Goal: Information Seeking & Learning: Understand process/instructions

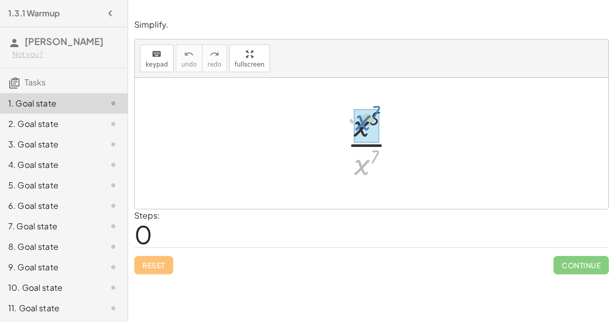
drag, startPoint x: 367, startPoint y: 165, endPoint x: 367, endPoint y: 120, distance: 45.1
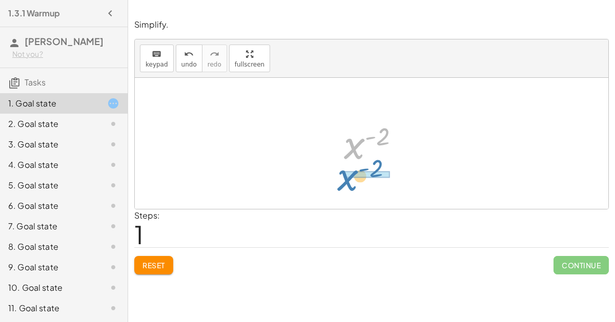
drag, startPoint x: 357, startPoint y: 141, endPoint x: 349, endPoint y: 175, distance: 35.3
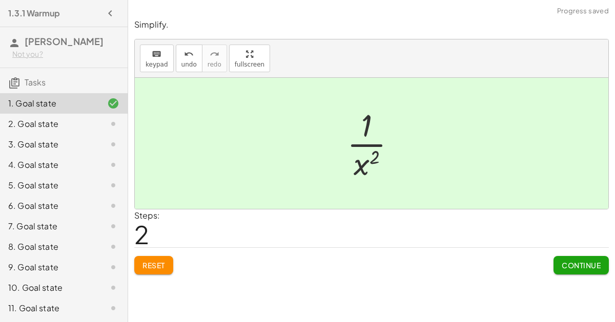
click at [583, 272] on button "Continue" at bounding box center [581, 265] width 55 height 18
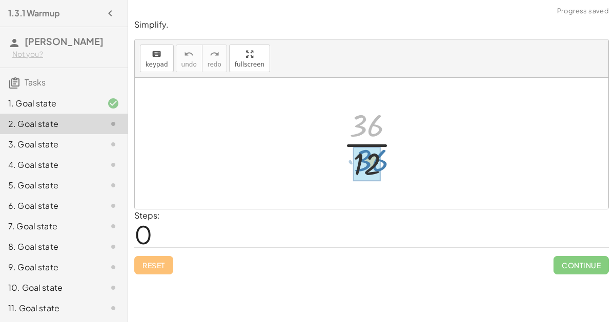
drag, startPoint x: 364, startPoint y: 131, endPoint x: 369, endPoint y: 169, distance: 38.2
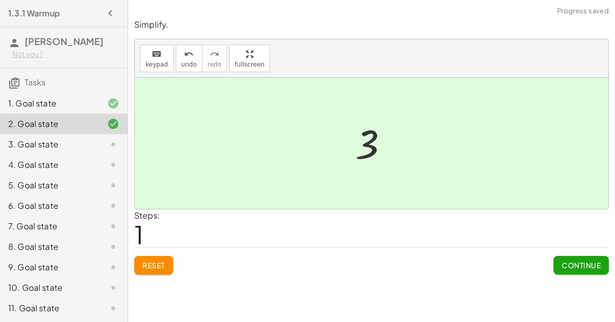
click at [576, 261] on span "Continue" at bounding box center [581, 265] width 39 height 9
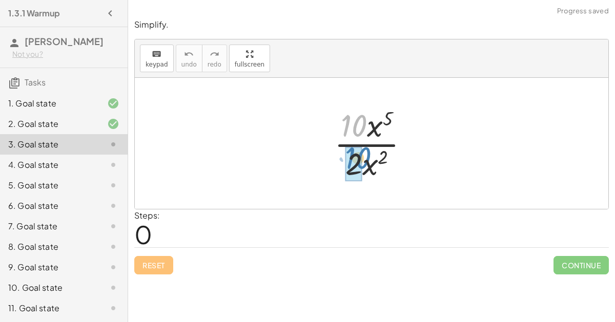
drag, startPoint x: 360, startPoint y: 131, endPoint x: 363, endPoint y: 162, distance: 31.4
click at [363, 162] on div at bounding box center [375, 143] width 93 height 79
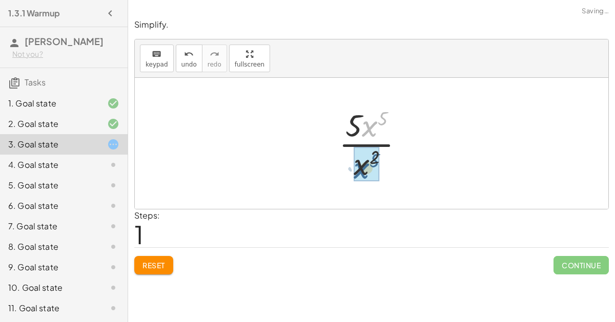
drag, startPoint x: 369, startPoint y: 128, endPoint x: 360, endPoint y: 167, distance: 39.4
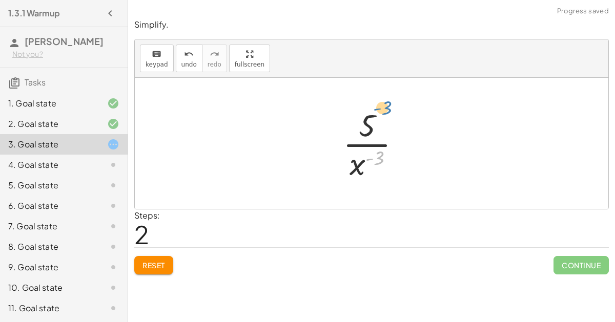
drag, startPoint x: 371, startPoint y: 157, endPoint x: 378, endPoint y: 106, distance: 51.7
click at [378, 106] on div at bounding box center [376, 143] width 76 height 79
drag, startPoint x: 356, startPoint y: 165, endPoint x: 366, endPoint y: 112, distance: 53.8
click at [366, 112] on div at bounding box center [376, 143] width 76 height 79
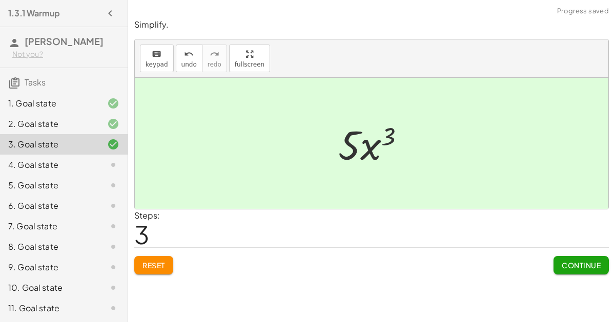
click at [566, 258] on button "Continue" at bounding box center [581, 265] width 55 height 18
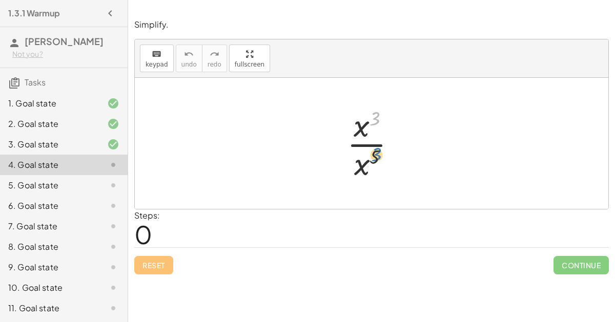
drag, startPoint x: 370, startPoint y: 118, endPoint x: 372, endPoint y: 156, distance: 37.5
click at [372, 156] on div at bounding box center [376, 143] width 68 height 79
drag, startPoint x: 375, startPoint y: 155, endPoint x: 375, endPoint y: 116, distance: 39.0
click at [375, 116] on div at bounding box center [376, 143] width 68 height 79
drag, startPoint x: 363, startPoint y: 126, endPoint x: 363, endPoint y: 164, distance: 37.9
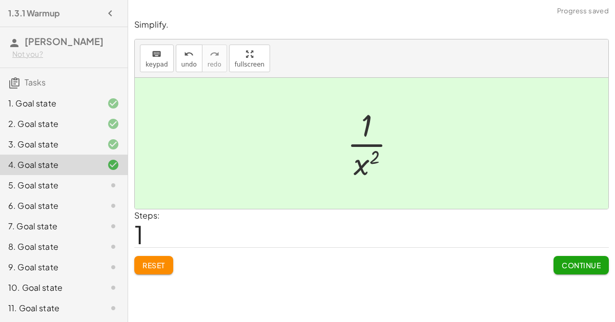
click at [562, 253] on div "Continue" at bounding box center [581, 261] width 55 height 27
click at [563, 261] on span "Continue" at bounding box center [581, 265] width 39 height 9
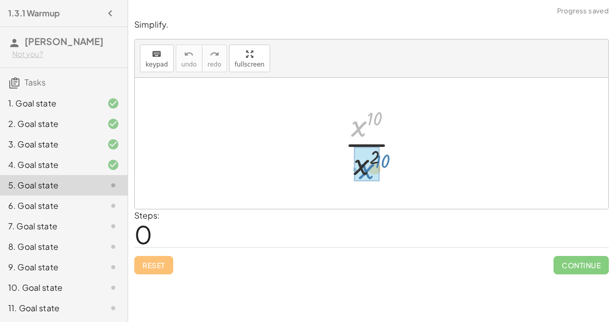
drag, startPoint x: 362, startPoint y: 132, endPoint x: 367, endPoint y: 169, distance: 37.2
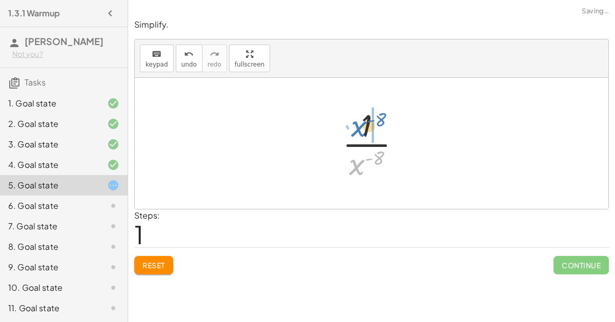
drag, startPoint x: 352, startPoint y: 158, endPoint x: 354, endPoint y: 120, distance: 38.0
click at [354, 120] on div at bounding box center [375, 143] width 77 height 79
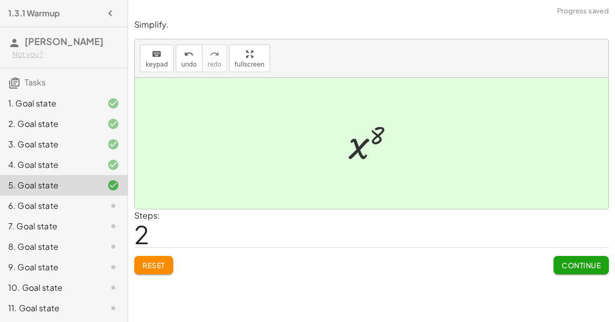
click at [570, 253] on div "Continue" at bounding box center [581, 261] width 55 height 27
click at [565, 264] on span "Continue" at bounding box center [581, 265] width 39 height 9
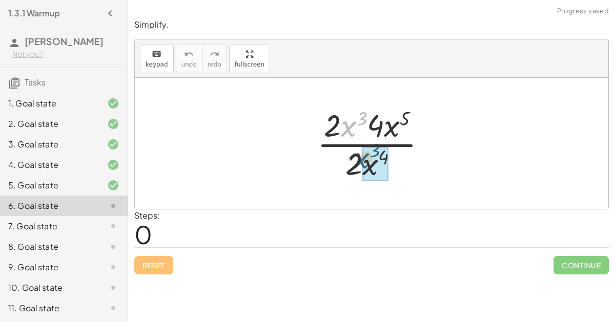
drag, startPoint x: 342, startPoint y: 125, endPoint x: 357, endPoint y: 161, distance: 38.8
click at [357, 161] on div at bounding box center [376, 143] width 128 height 79
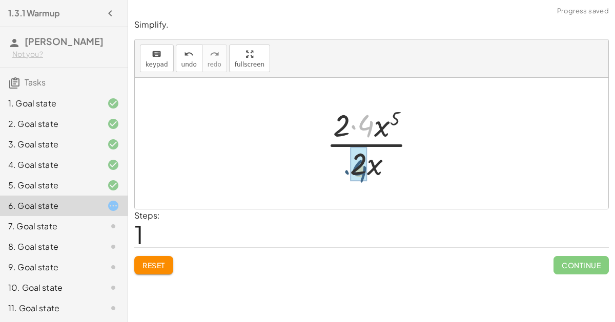
drag, startPoint x: 368, startPoint y: 119, endPoint x: 360, endPoint y: 160, distance: 41.2
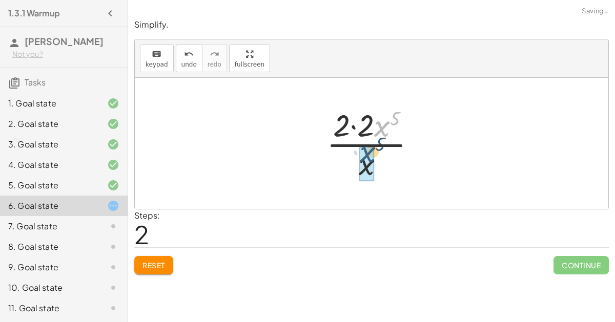
drag, startPoint x: 380, startPoint y: 132, endPoint x: 365, endPoint y: 166, distance: 37.2
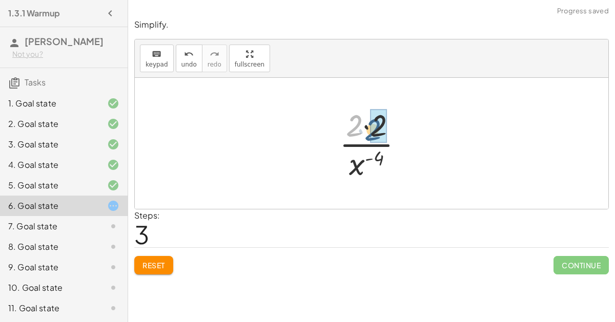
drag, startPoint x: 356, startPoint y: 126, endPoint x: 374, endPoint y: 130, distance: 18.9
drag, startPoint x: 360, startPoint y: 165, endPoint x: 363, endPoint y: 119, distance: 45.2
click at [363, 119] on div at bounding box center [376, 143] width 76 height 79
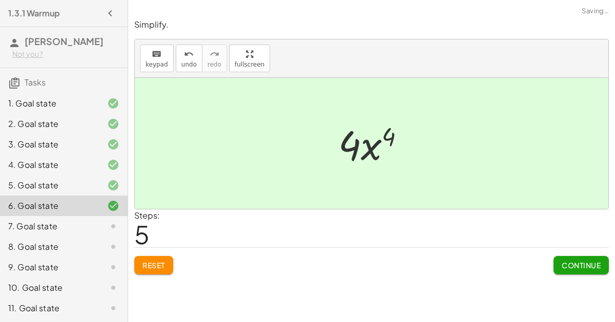
click at [562, 257] on button "Continue" at bounding box center [581, 265] width 55 height 18
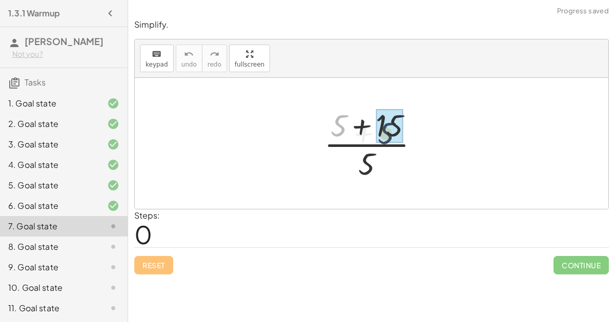
drag, startPoint x: 334, startPoint y: 123, endPoint x: 382, endPoint y: 129, distance: 49.2
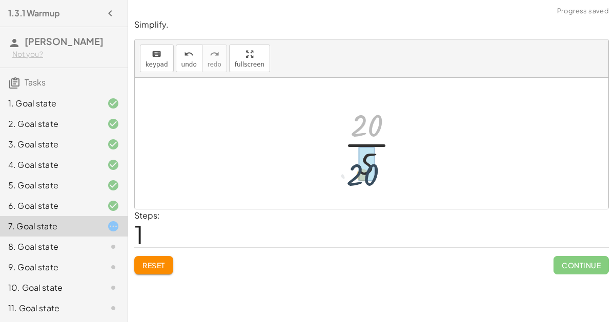
drag, startPoint x: 369, startPoint y: 126, endPoint x: 364, endPoint y: 174, distance: 48.5
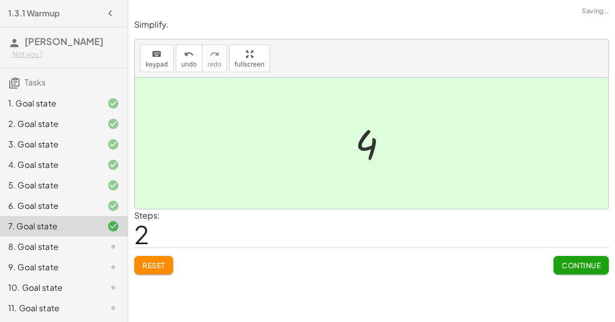
click at [571, 266] on span "Continue" at bounding box center [581, 265] width 39 height 9
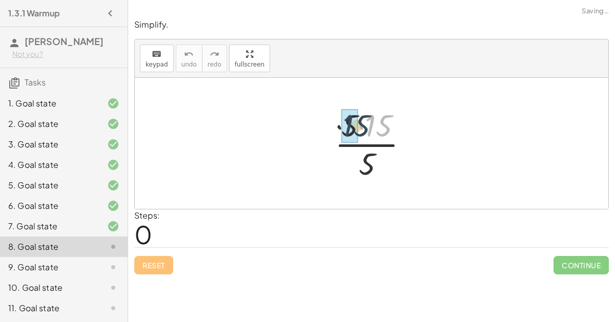
drag, startPoint x: 372, startPoint y: 120, endPoint x: 347, endPoint y: 121, distance: 24.6
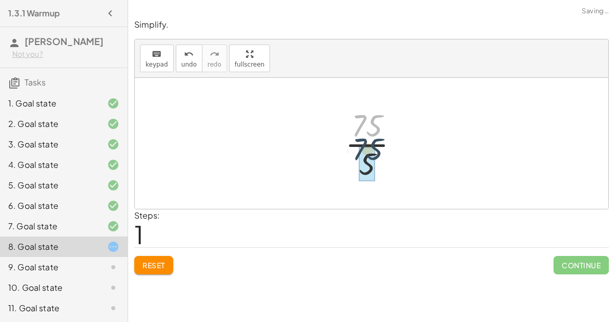
drag, startPoint x: 367, startPoint y: 116, endPoint x: 364, endPoint y: 142, distance: 26.2
click at [364, 142] on div at bounding box center [376, 143] width 72 height 79
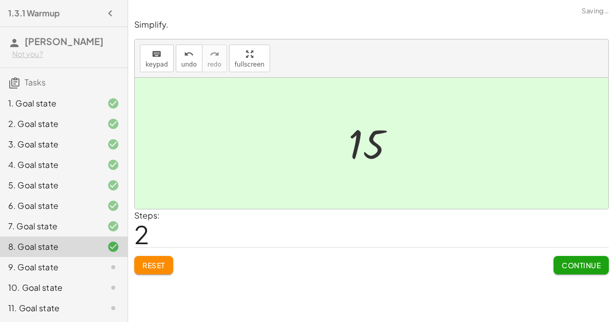
click at [583, 263] on span "Continue" at bounding box center [581, 265] width 39 height 9
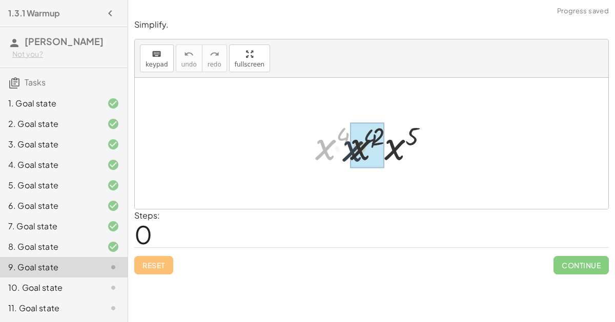
drag, startPoint x: 326, startPoint y: 140, endPoint x: 349, endPoint y: 142, distance: 23.2
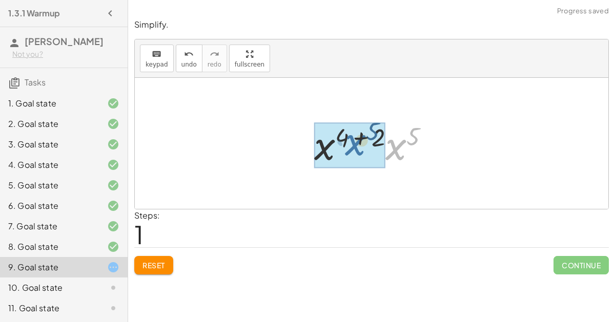
drag, startPoint x: 387, startPoint y: 148, endPoint x: 345, endPoint y: 144, distance: 41.8
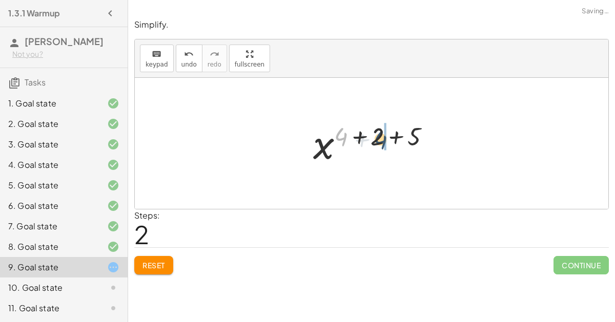
drag, startPoint x: 343, startPoint y: 136, endPoint x: 384, endPoint y: 139, distance: 41.1
drag, startPoint x: 343, startPoint y: 131, endPoint x: 375, endPoint y: 133, distance: 32.4
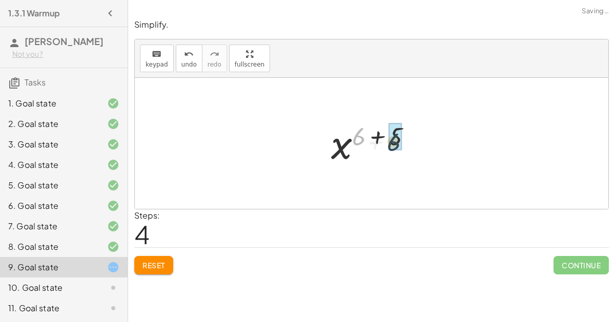
drag, startPoint x: 357, startPoint y: 133, endPoint x: 396, endPoint y: 137, distance: 39.2
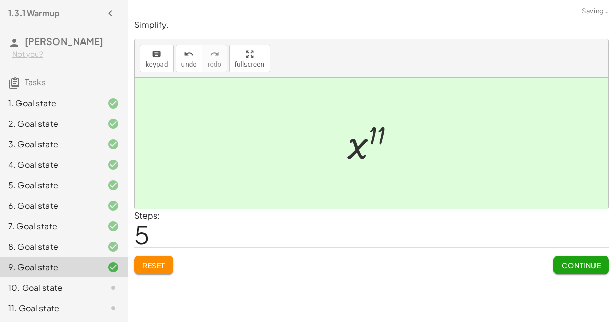
click at [376, 136] on div at bounding box center [375, 143] width 66 height 51
click at [582, 263] on span "Continue" at bounding box center [581, 265] width 39 height 9
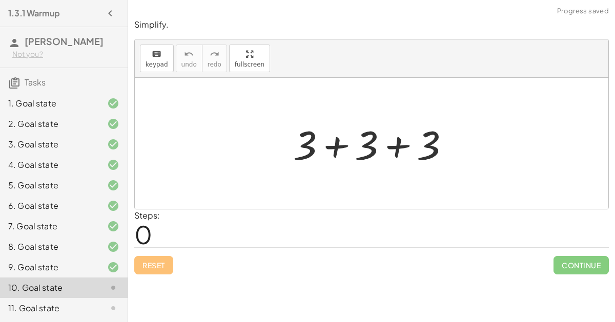
click at [374, 138] on div at bounding box center [375, 143] width 175 height 53
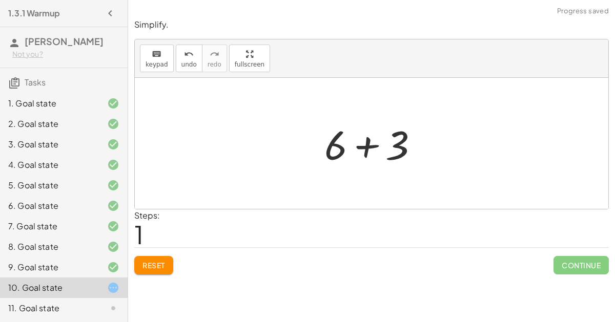
click at [394, 141] on div at bounding box center [375, 143] width 113 height 53
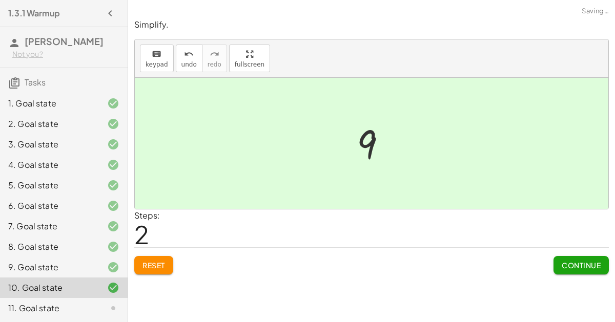
click at [597, 271] on button "Continue" at bounding box center [581, 265] width 55 height 18
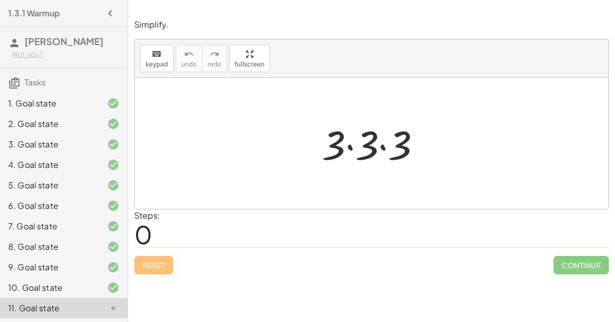
click at [366, 139] on div at bounding box center [376, 143] width 118 height 53
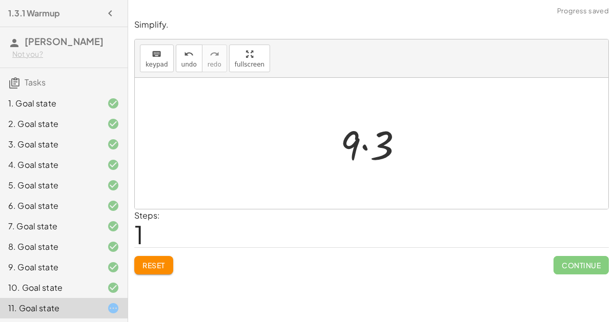
click at [373, 145] on div at bounding box center [376, 143] width 82 height 53
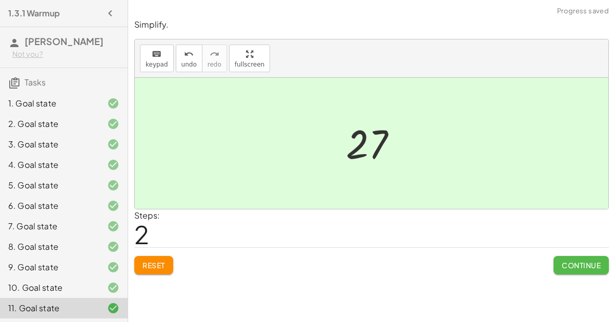
click at [577, 257] on button "Continue" at bounding box center [581, 265] width 55 height 18
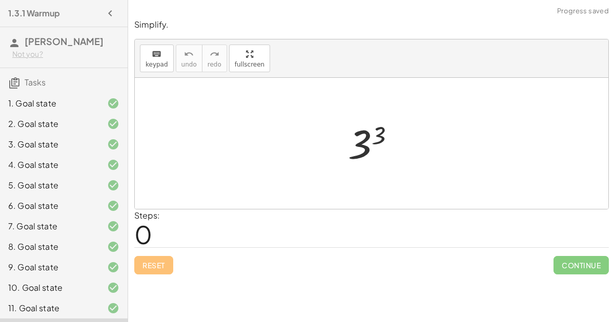
scroll to position [205, 0]
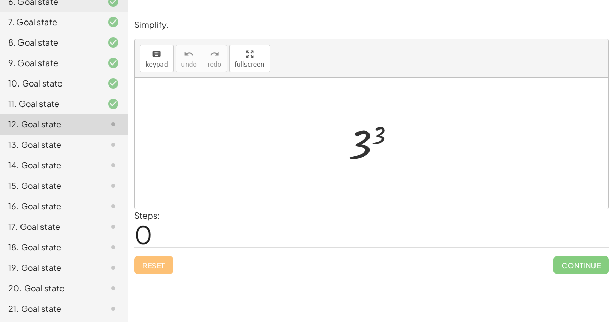
click at [358, 151] on div at bounding box center [376, 143] width 66 height 51
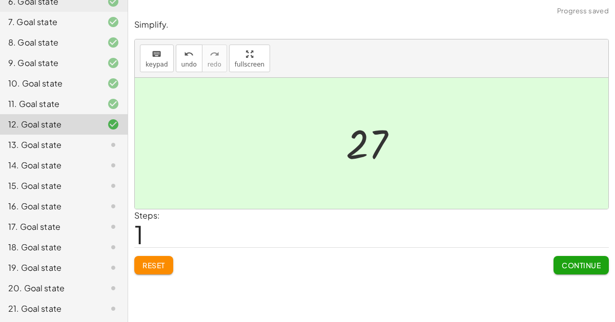
click at [586, 262] on span "Continue" at bounding box center [581, 265] width 39 height 9
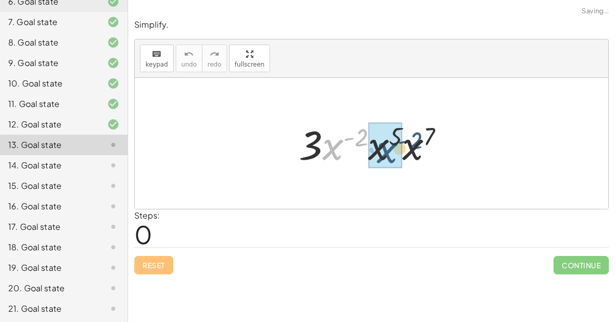
drag, startPoint x: 324, startPoint y: 149, endPoint x: 377, endPoint y: 151, distance: 52.9
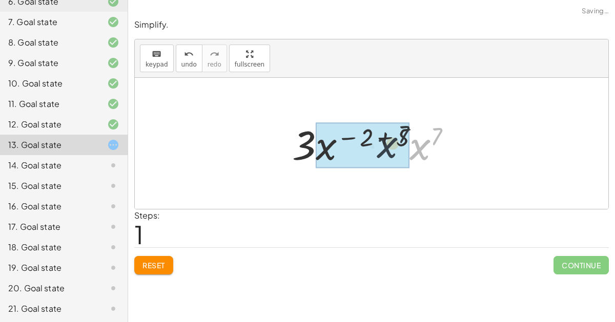
drag, startPoint x: 427, startPoint y: 139, endPoint x: 389, endPoint y: 138, distance: 37.5
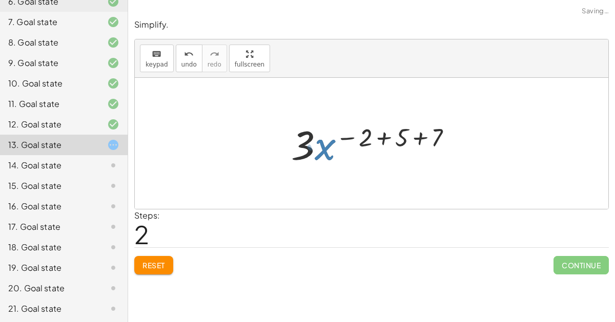
click at [392, 139] on div at bounding box center [375, 143] width 179 height 53
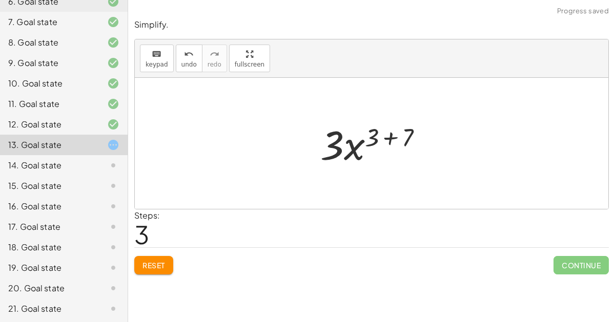
click at [394, 140] on div at bounding box center [375, 143] width 121 height 53
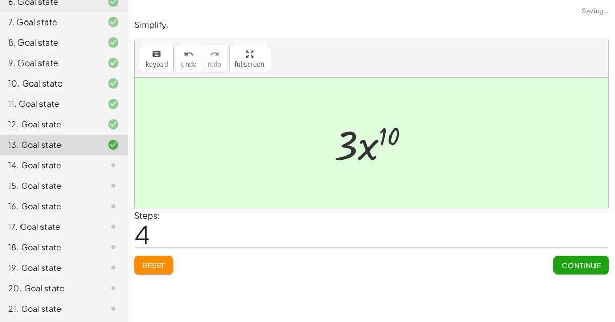
click at [370, 148] on div at bounding box center [375, 143] width 93 height 53
click at [599, 266] on span "Continue" at bounding box center [581, 265] width 39 height 9
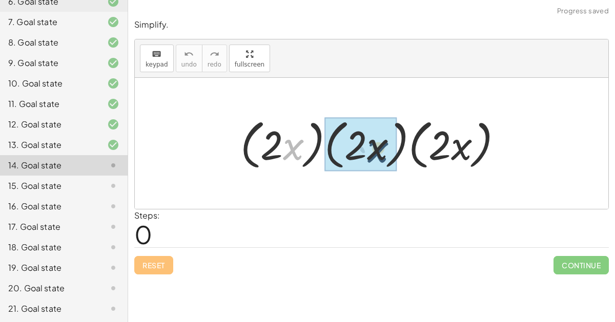
drag, startPoint x: 288, startPoint y: 141, endPoint x: 374, endPoint y: 143, distance: 85.6
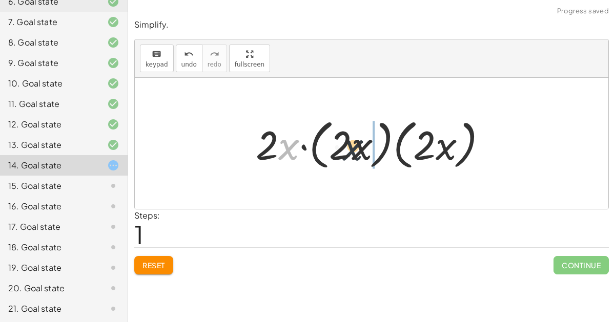
drag, startPoint x: 288, startPoint y: 140, endPoint x: 368, endPoint y: 138, distance: 79.5
click at [368, 138] on div at bounding box center [376, 143] width 250 height 59
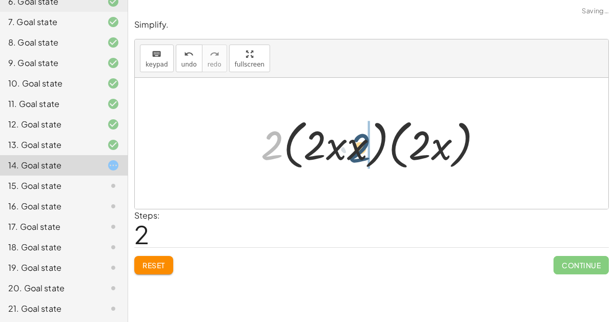
drag, startPoint x: 274, startPoint y: 137, endPoint x: 364, endPoint y: 138, distance: 90.2
click at [364, 138] on div at bounding box center [376, 143] width 240 height 59
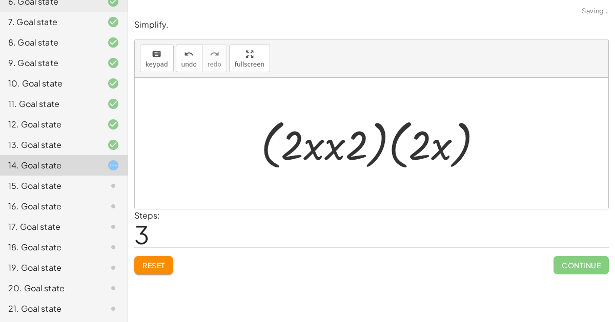
click at [335, 145] on div at bounding box center [376, 143] width 240 height 59
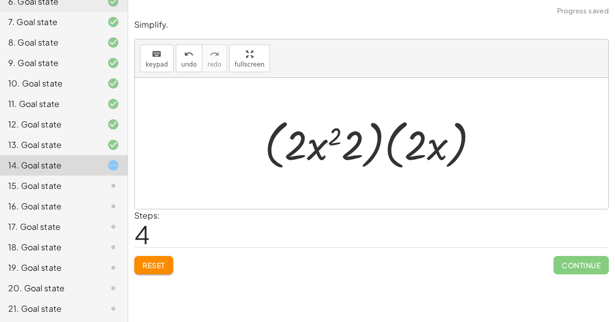
click at [157, 263] on span "Reset" at bounding box center [154, 265] width 23 height 9
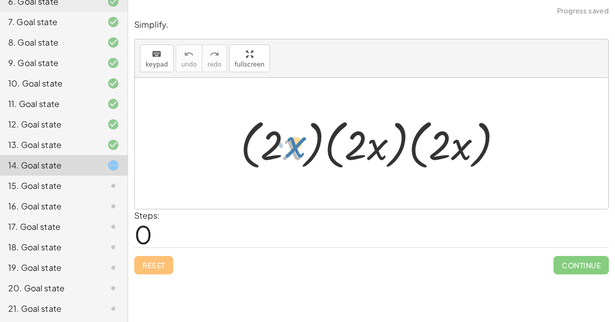
drag, startPoint x: 288, startPoint y: 154, endPoint x: 284, endPoint y: 149, distance: 6.6
click at [284, 149] on div at bounding box center [375, 143] width 281 height 59
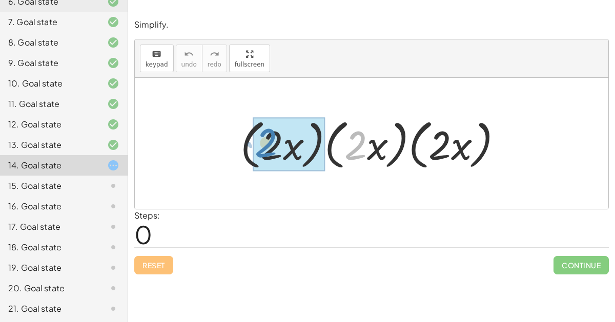
drag, startPoint x: 355, startPoint y: 150, endPoint x: 269, endPoint y: 149, distance: 86.1
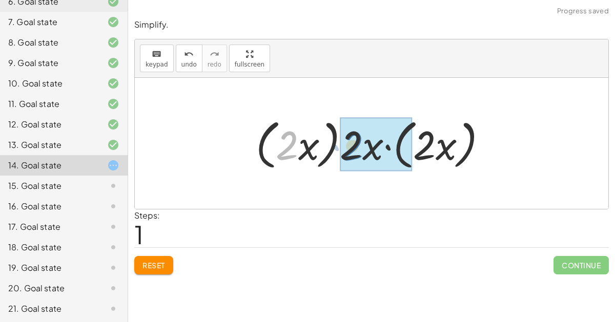
drag, startPoint x: 280, startPoint y: 147, endPoint x: 345, endPoint y: 148, distance: 64.6
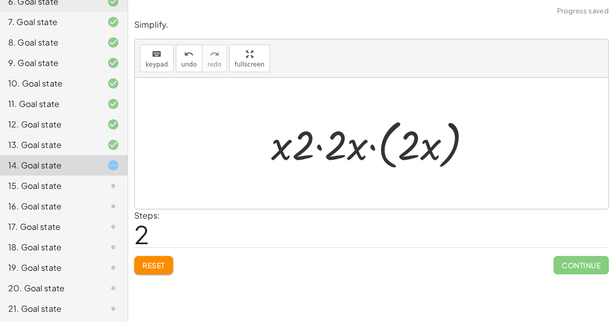
click at [302, 148] on div at bounding box center [375, 143] width 219 height 59
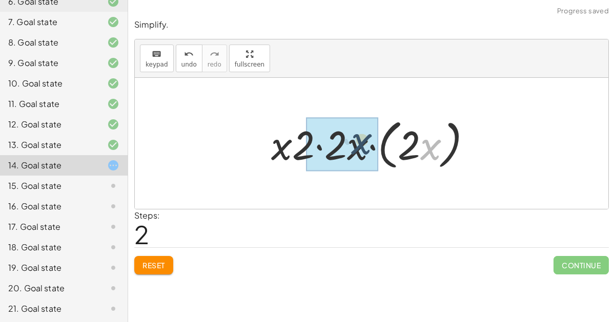
drag, startPoint x: 425, startPoint y: 147, endPoint x: 357, endPoint y: 141, distance: 68.5
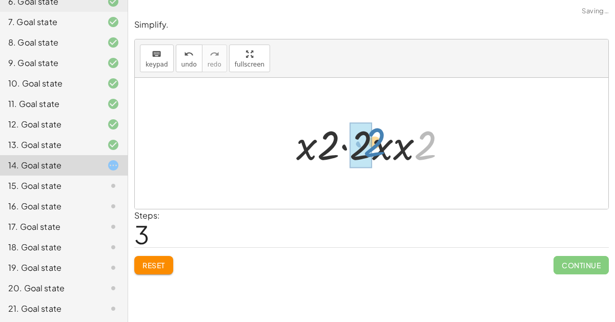
drag, startPoint x: 428, startPoint y: 153, endPoint x: 369, endPoint y: 152, distance: 59.0
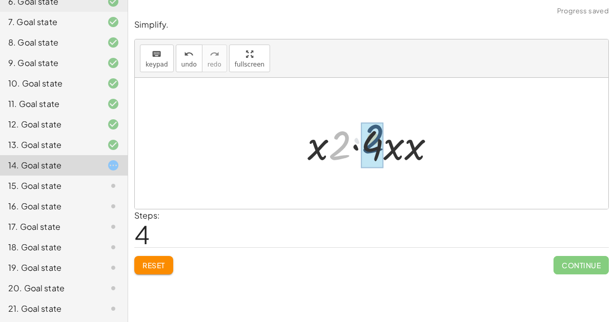
drag, startPoint x: 333, startPoint y: 151, endPoint x: 367, endPoint y: 144, distance: 34.0
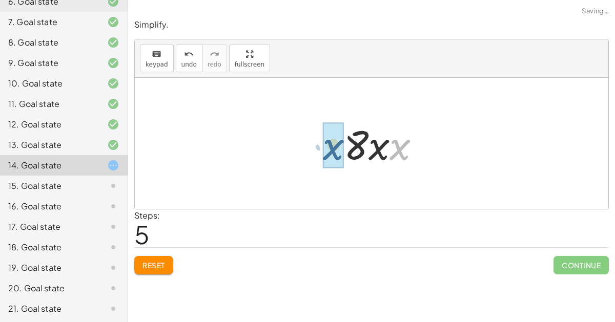
drag, startPoint x: 395, startPoint y: 152, endPoint x: 324, endPoint y: 153, distance: 70.7
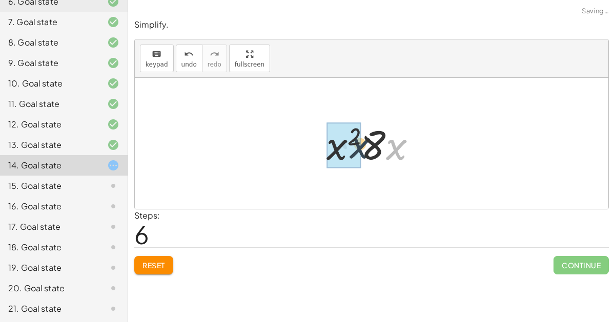
drag, startPoint x: 393, startPoint y: 155, endPoint x: 336, endPoint y: 156, distance: 56.9
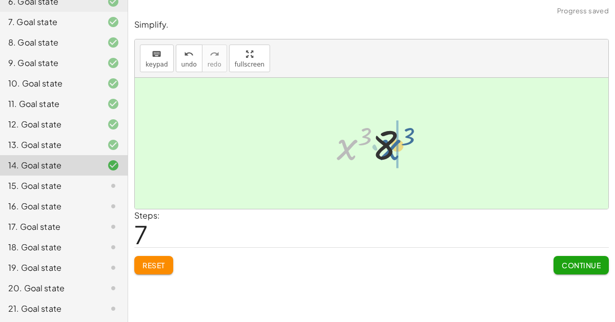
drag, startPoint x: 342, startPoint y: 151, endPoint x: 395, endPoint y: 152, distance: 52.8
click at [395, 152] on div at bounding box center [376, 143] width 88 height 53
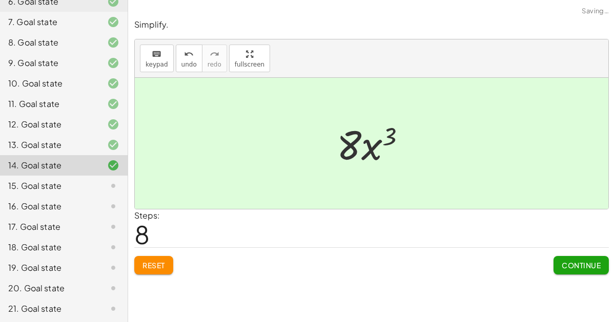
click at [575, 270] on button "Continue" at bounding box center [581, 265] width 55 height 18
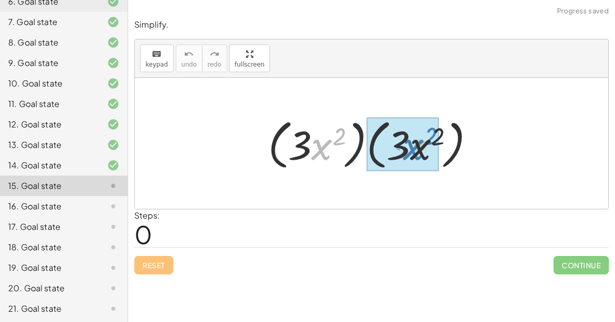
drag, startPoint x: 312, startPoint y: 146, endPoint x: 403, endPoint y: 146, distance: 91.2
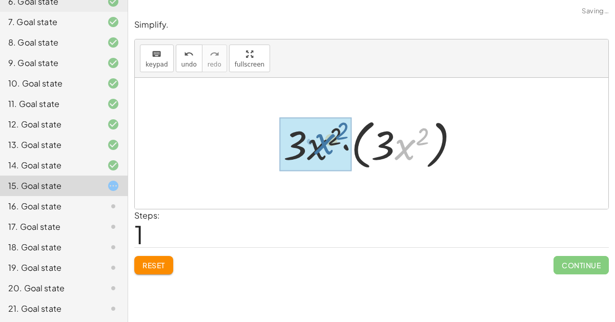
drag, startPoint x: 398, startPoint y: 152, endPoint x: 319, endPoint y: 146, distance: 79.7
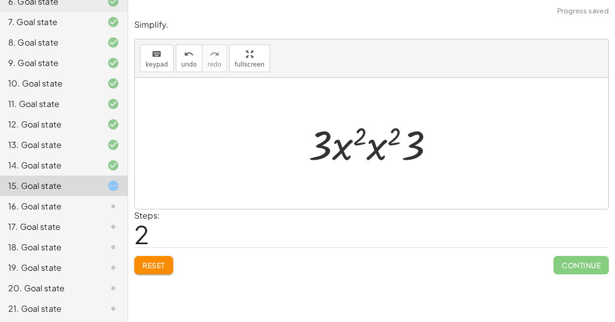
click at [367, 148] on div at bounding box center [375, 143] width 144 height 53
click at [391, 140] on div at bounding box center [375, 143] width 146 height 53
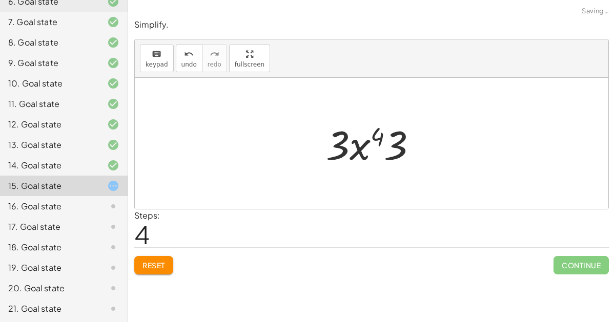
click at [397, 143] on div at bounding box center [376, 143] width 110 height 53
drag, startPoint x: 332, startPoint y: 147, endPoint x: 390, endPoint y: 142, distance: 58.2
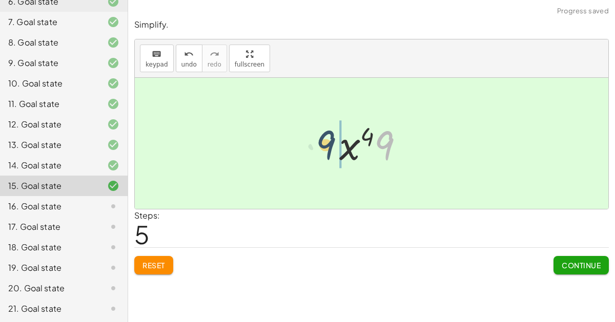
drag, startPoint x: 387, startPoint y: 146, endPoint x: 327, endPoint y: 146, distance: 60.0
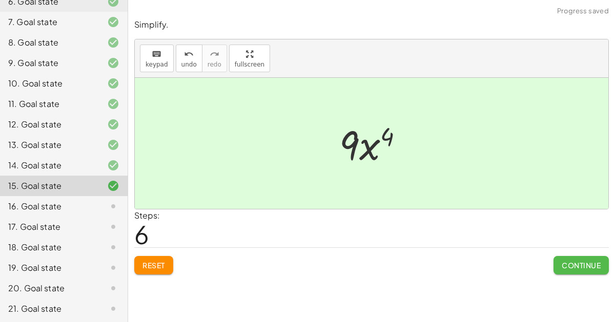
click at [570, 265] on span "Continue" at bounding box center [581, 265] width 39 height 9
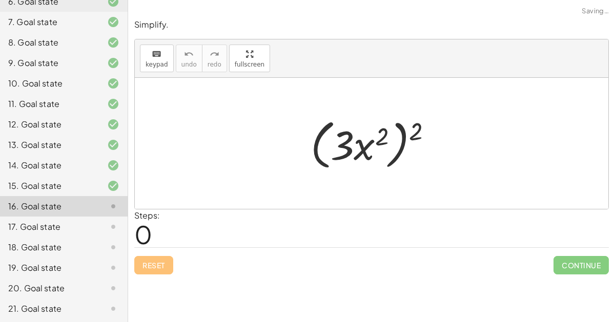
click at [387, 133] on div at bounding box center [376, 143] width 140 height 59
drag, startPoint x: 336, startPoint y: 150, endPoint x: 428, endPoint y: 163, distance: 92.2
click at [428, 163] on div at bounding box center [376, 143] width 140 height 59
drag, startPoint x: 348, startPoint y: 149, endPoint x: 410, endPoint y: 140, distance: 63.1
click at [410, 140] on div at bounding box center [376, 143] width 140 height 59
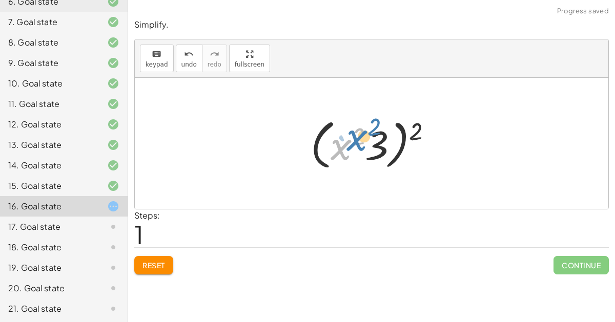
drag, startPoint x: 346, startPoint y: 152, endPoint x: 363, endPoint y: 143, distance: 19.3
click at [363, 143] on div at bounding box center [376, 143] width 140 height 59
drag, startPoint x: 412, startPoint y: 136, endPoint x: 353, endPoint y: 143, distance: 59.8
click at [353, 143] on div at bounding box center [376, 143] width 140 height 59
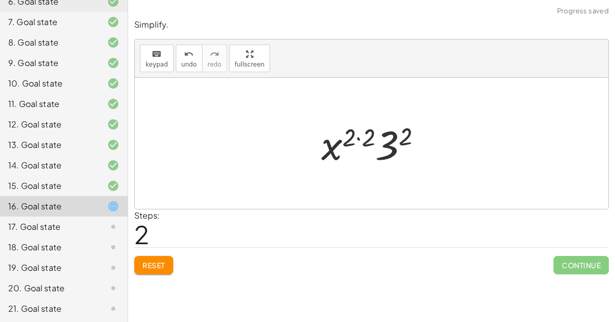
click at [365, 136] on div at bounding box center [375, 143] width 119 height 53
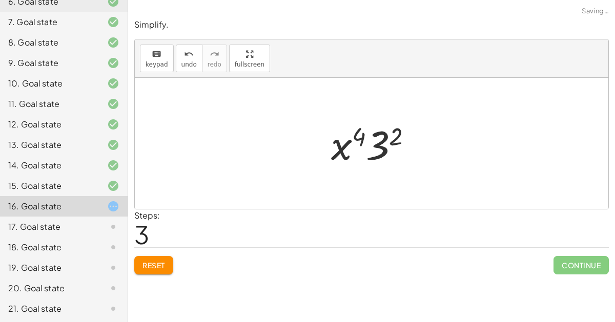
click at [376, 140] on div at bounding box center [376, 143] width 100 height 53
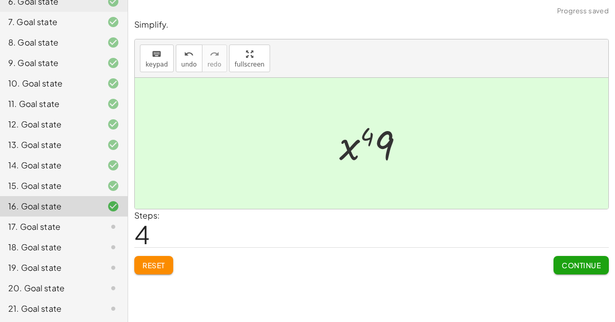
click at [387, 144] on div at bounding box center [375, 143] width 83 height 53
click at [559, 261] on button "Continue" at bounding box center [581, 265] width 55 height 18
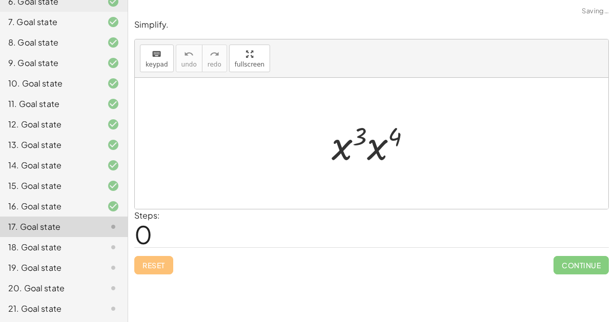
click at [377, 144] on div at bounding box center [376, 143] width 98 height 53
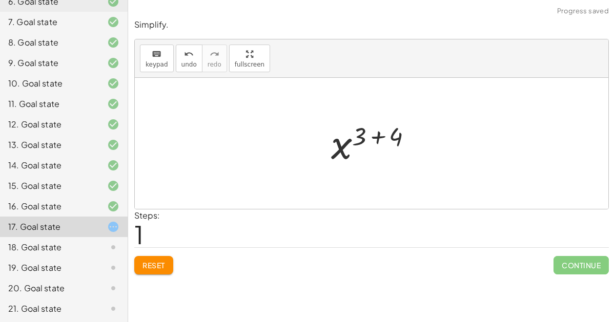
click at [377, 144] on div at bounding box center [376, 143] width 100 height 51
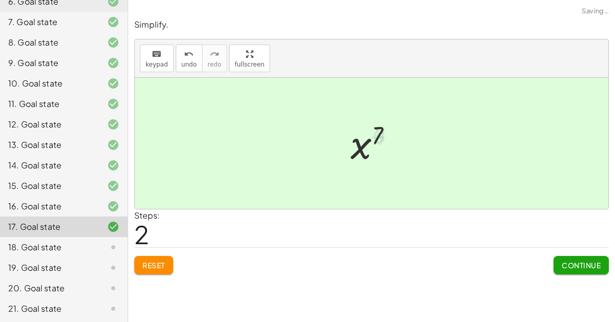
click at [377, 144] on div at bounding box center [376, 143] width 60 height 51
click at [587, 263] on span "Continue" at bounding box center [581, 265] width 39 height 9
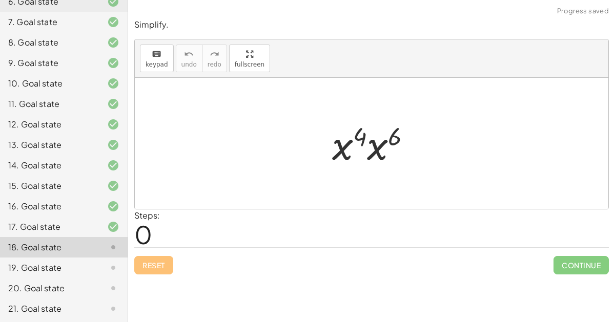
click at [373, 137] on div at bounding box center [375, 143] width 97 height 53
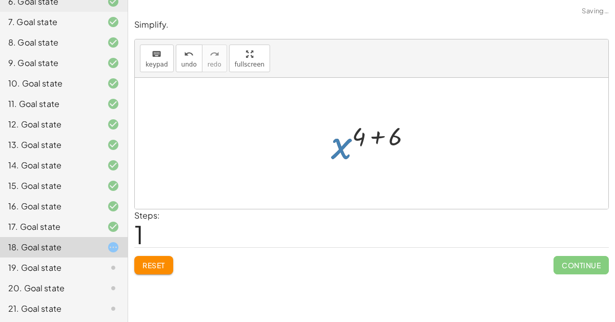
click at [373, 137] on div at bounding box center [375, 143] width 99 height 51
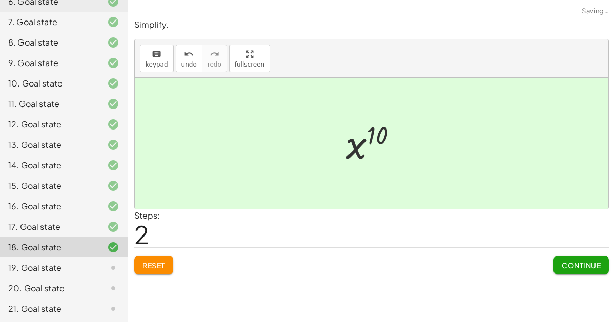
click at [579, 256] on button "Continue" at bounding box center [581, 265] width 55 height 18
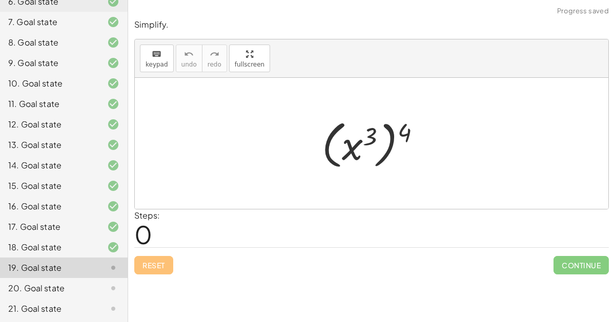
click at [369, 155] on div at bounding box center [375, 143] width 117 height 57
click at [342, 141] on div at bounding box center [375, 143] width 117 height 57
click at [365, 140] on div at bounding box center [375, 143] width 117 height 57
drag, startPoint x: 372, startPoint y: 137, endPoint x: 415, endPoint y: 135, distance: 42.6
click at [415, 135] on div at bounding box center [375, 143] width 117 height 57
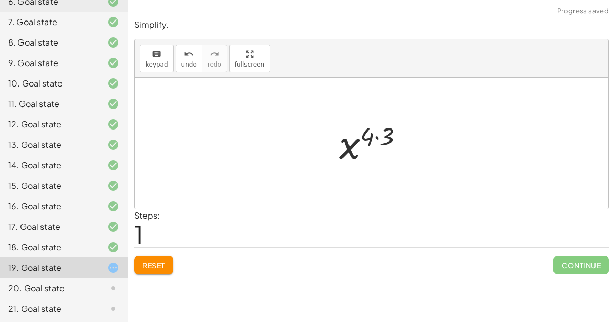
click at [339, 153] on div at bounding box center [375, 143] width 83 height 51
click at [378, 145] on div at bounding box center [375, 143] width 83 height 51
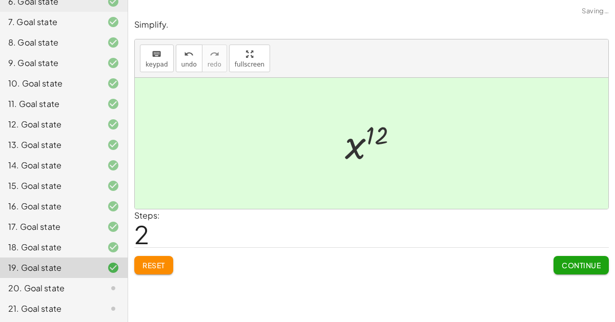
click at [596, 263] on span "Continue" at bounding box center [581, 265] width 39 height 9
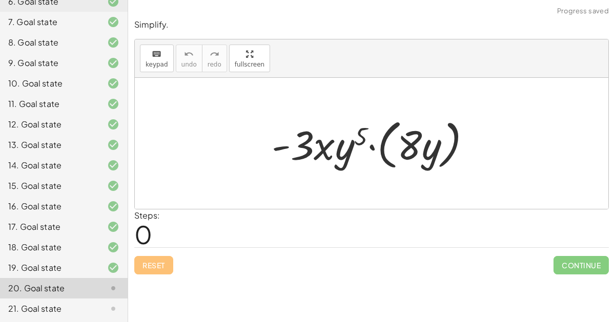
click at [350, 147] on div at bounding box center [376, 143] width 218 height 59
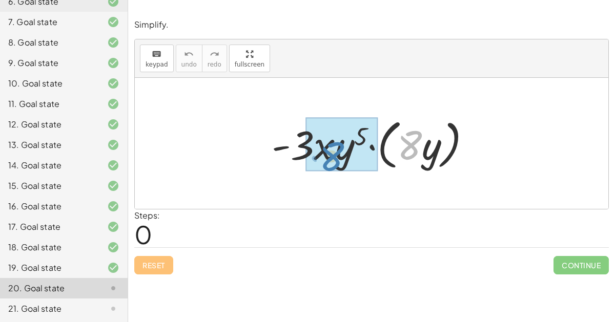
drag, startPoint x: 413, startPoint y: 146, endPoint x: 334, endPoint y: 157, distance: 79.7
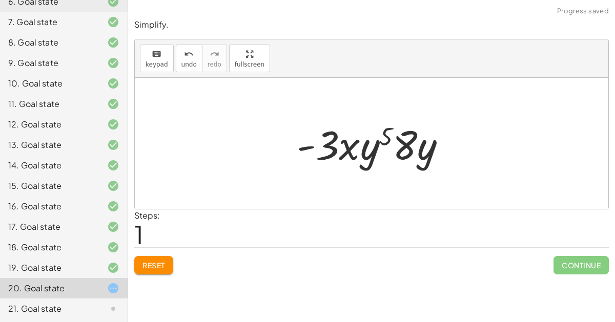
click at [402, 150] on div at bounding box center [376, 143] width 168 height 53
drag, startPoint x: 383, startPoint y: 136, endPoint x: 298, endPoint y: 128, distance: 85.5
click at [298, 128] on div at bounding box center [376, 143] width 168 height 53
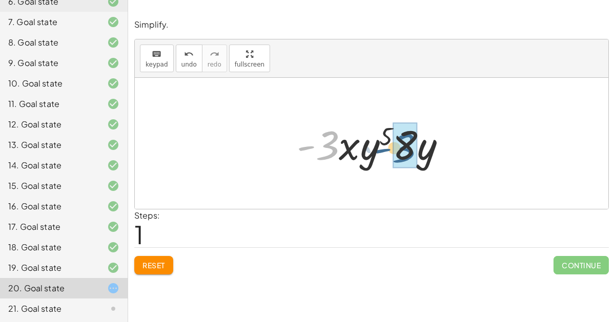
drag, startPoint x: 325, startPoint y: 135, endPoint x: 404, endPoint y: 138, distance: 79.5
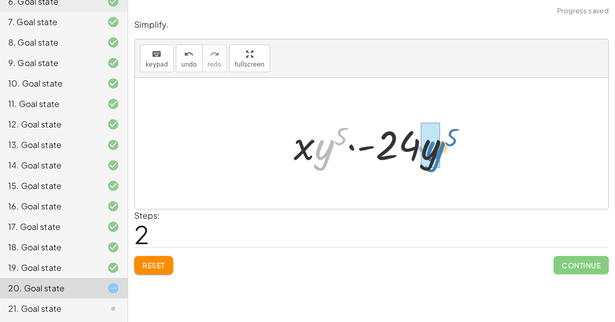
drag, startPoint x: 323, startPoint y: 150, endPoint x: 433, endPoint y: 151, distance: 109.7
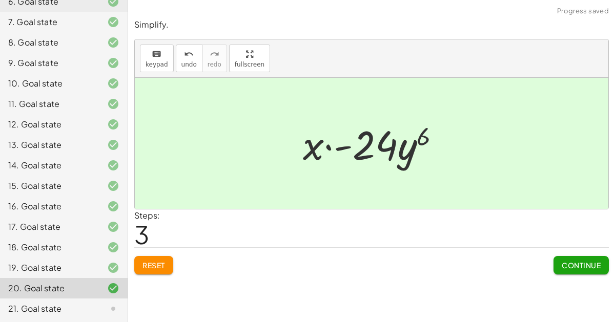
click at [559, 269] on button "Continue" at bounding box center [581, 265] width 55 height 18
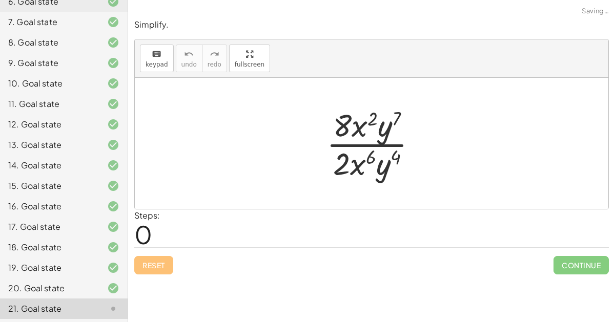
click at [360, 160] on div at bounding box center [375, 143] width 109 height 79
drag, startPoint x: 390, startPoint y: 166, endPoint x: 362, endPoint y: 165, distance: 28.2
click at [362, 165] on div at bounding box center [375, 143] width 109 height 79
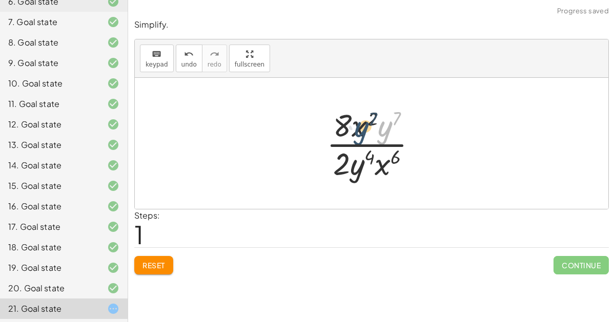
drag, startPoint x: 384, startPoint y: 135, endPoint x: 360, endPoint y: 135, distance: 23.6
click at [360, 135] on div at bounding box center [375, 143] width 109 height 79
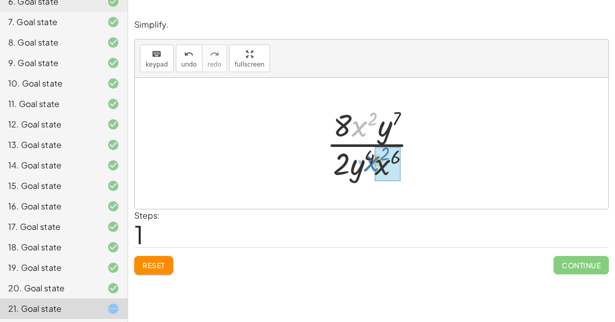
drag, startPoint x: 358, startPoint y: 132, endPoint x: 377, endPoint y: 170, distance: 42.2
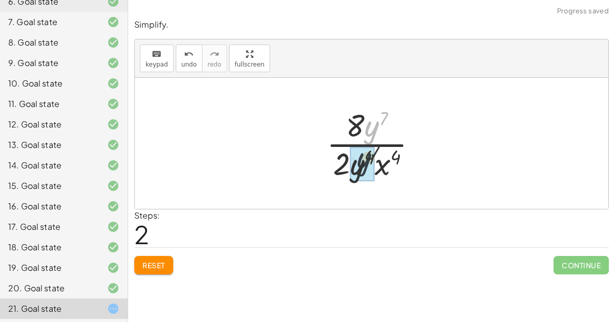
drag, startPoint x: 373, startPoint y: 131, endPoint x: 366, endPoint y: 160, distance: 30.1
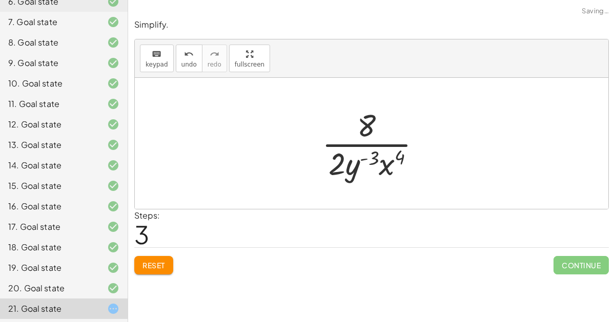
click at [351, 165] on div at bounding box center [376, 143] width 118 height 79
click at [371, 160] on div at bounding box center [376, 143] width 118 height 79
drag, startPoint x: 369, startPoint y: 126, endPoint x: 320, endPoint y: 167, distance: 63.7
click at [320, 167] on div at bounding box center [376, 143] width 118 height 79
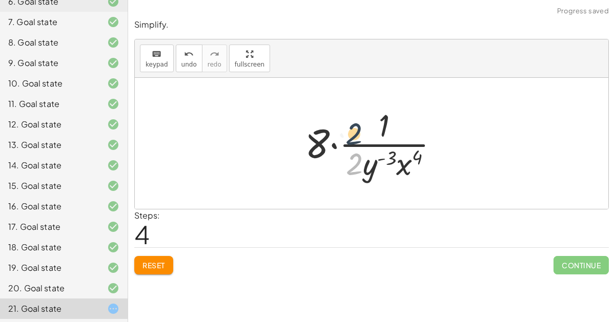
drag, startPoint x: 362, startPoint y: 160, endPoint x: 360, endPoint y: 128, distance: 32.9
click at [360, 128] on div at bounding box center [376, 143] width 152 height 79
click at [156, 263] on span "Reset" at bounding box center [154, 265] width 23 height 9
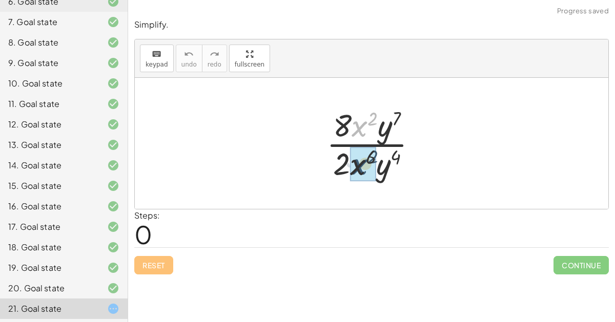
drag, startPoint x: 360, startPoint y: 135, endPoint x: 360, endPoint y: 174, distance: 39.0
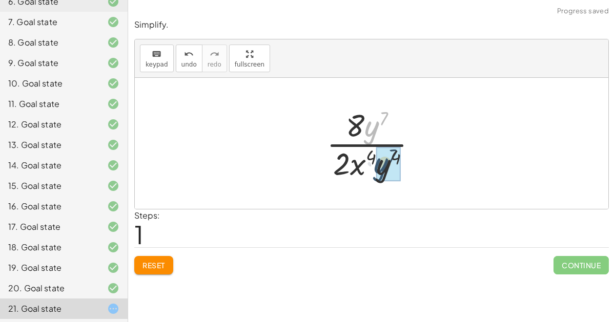
drag, startPoint x: 369, startPoint y: 131, endPoint x: 378, endPoint y: 171, distance: 41.0
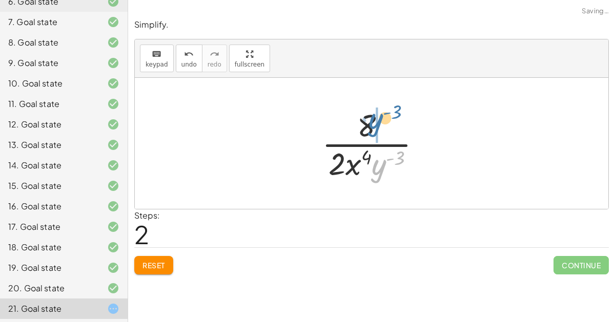
drag, startPoint x: 378, startPoint y: 168, endPoint x: 374, endPoint y: 121, distance: 46.3
click at [374, 121] on div at bounding box center [376, 143] width 118 height 79
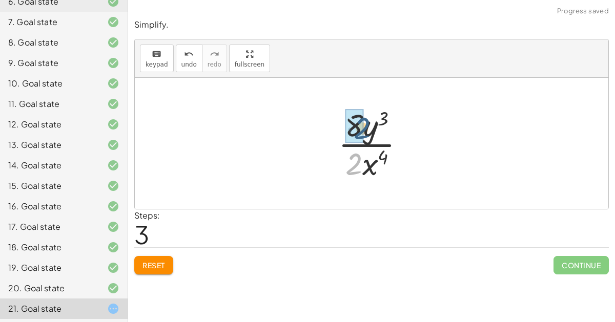
drag, startPoint x: 356, startPoint y: 164, endPoint x: 363, endPoint y: 129, distance: 36.0
click at [363, 129] on div at bounding box center [375, 143] width 85 height 79
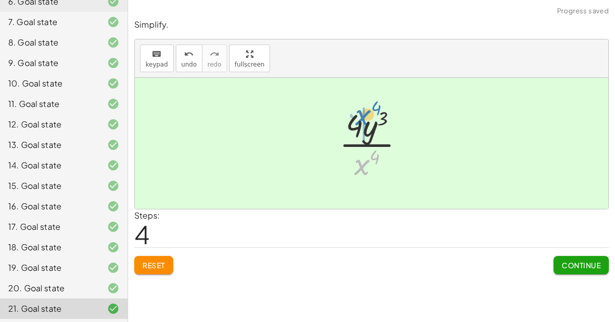
drag, startPoint x: 364, startPoint y: 159, endPoint x: 367, endPoint y: 113, distance: 46.2
click at [367, 113] on div at bounding box center [376, 143] width 84 height 79
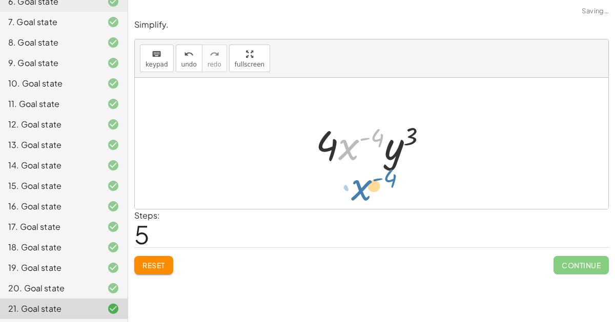
drag, startPoint x: 346, startPoint y: 149, endPoint x: 358, endPoint y: 189, distance: 42.3
click at [358, 189] on div "· 8 · x 2 · y 7 · 2 · x 6 · y 4 · 8 · y 7 · 2 · x ( + 6 − 2 ) · y 4 · 8 · y 7 ·…" at bounding box center [372, 143] width 474 height 131
drag, startPoint x: 350, startPoint y: 148, endPoint x: 361, endPoint y: 179, distance: 33.6
click at [361, 179] on div "· 8 · x 2 · y 7 · 2 · x 6 · y 4 · 8 · y 7 · 2 · x ( + 6 − 2 ) · y 4 · 8 · y 7 ·…" at bounding box center [372, 143] width 474 height 131
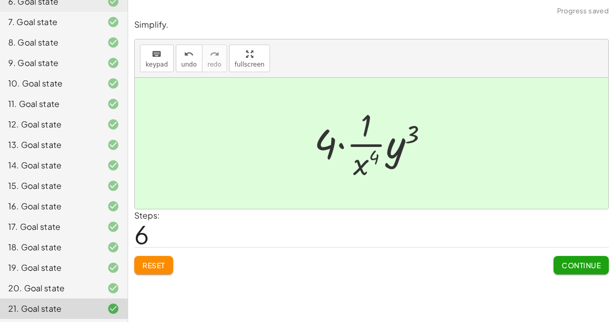
click at [565, 264] on span "Continue" at bounding box center [581, 265] width 39 height 9
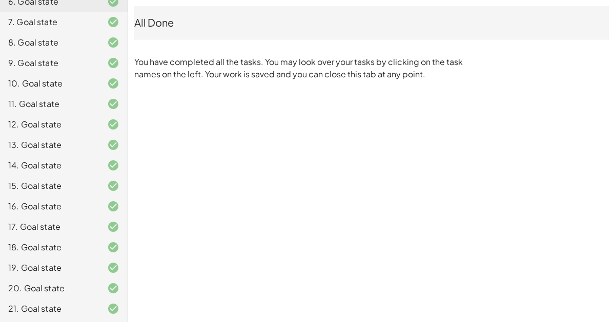
scroll to position [0, 0]
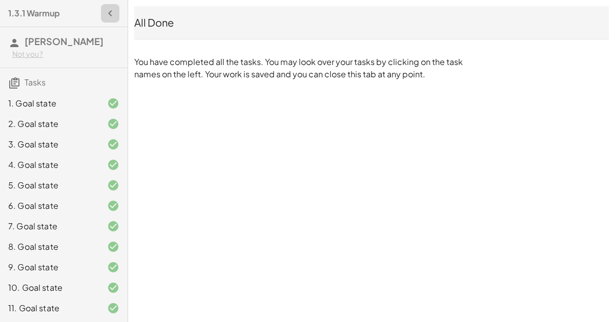
click at [108, 9] on icon "button" at bounding box center [110, 13] width 12 height 12
